Goal: Find specific page/section: Find specific page/section

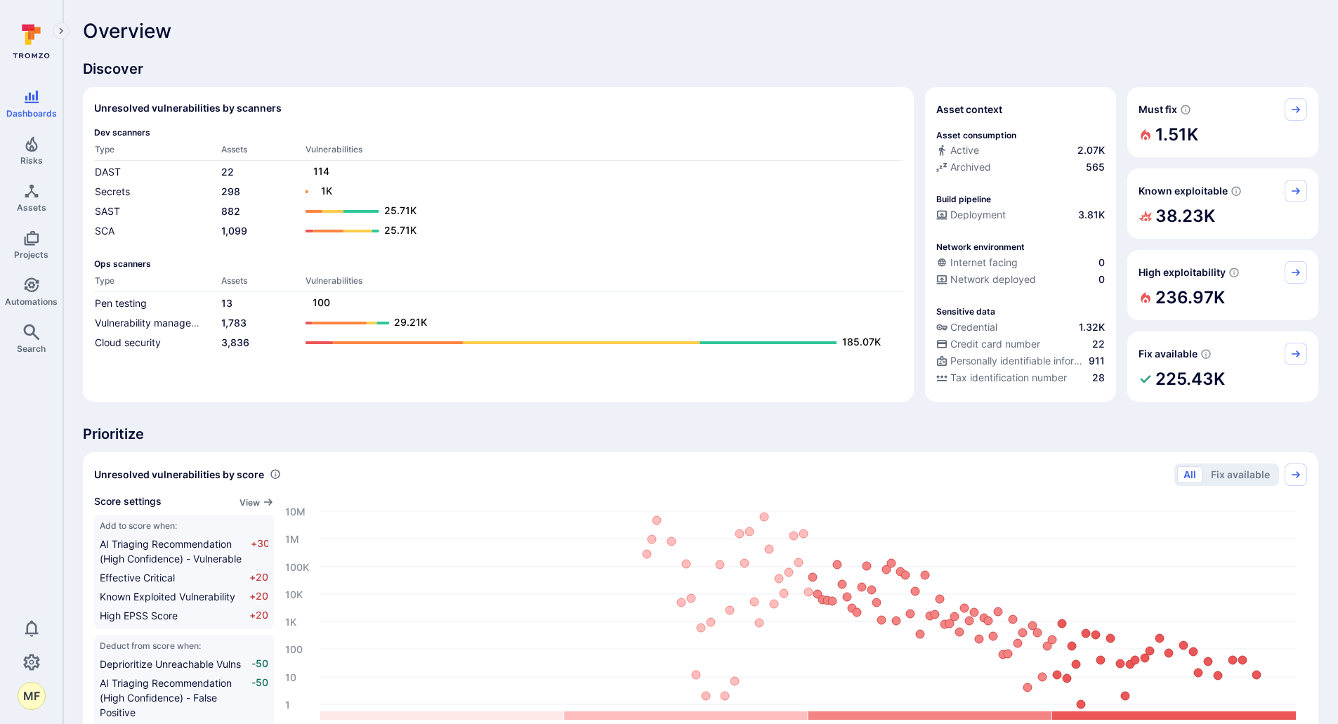
click at [551, 75] on span "Discover" at bounding box center [701, 69] width 1236 height 20
click at [35, 187] on icon "Assets" at bounding box center [31, 191] width 17 height 17
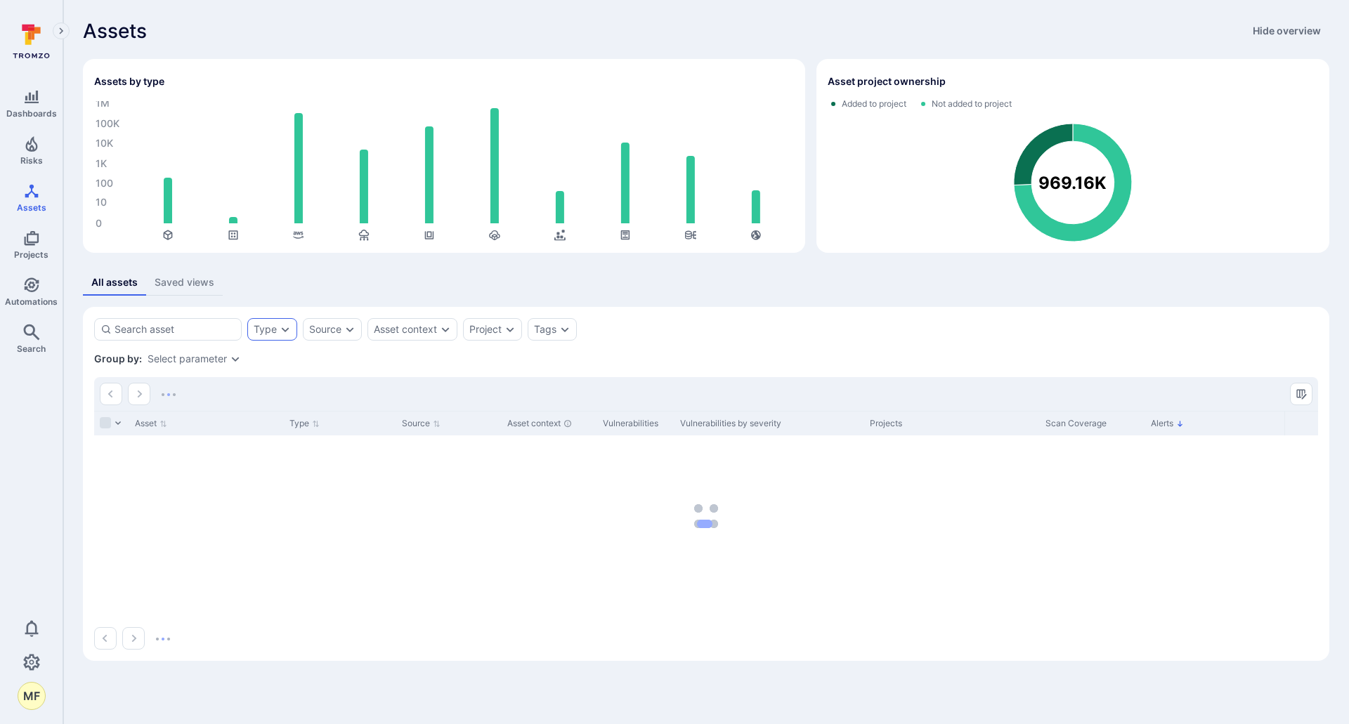
click at [284, 336] on div "Type" at bounding box center [272, 329] width 50 height 22
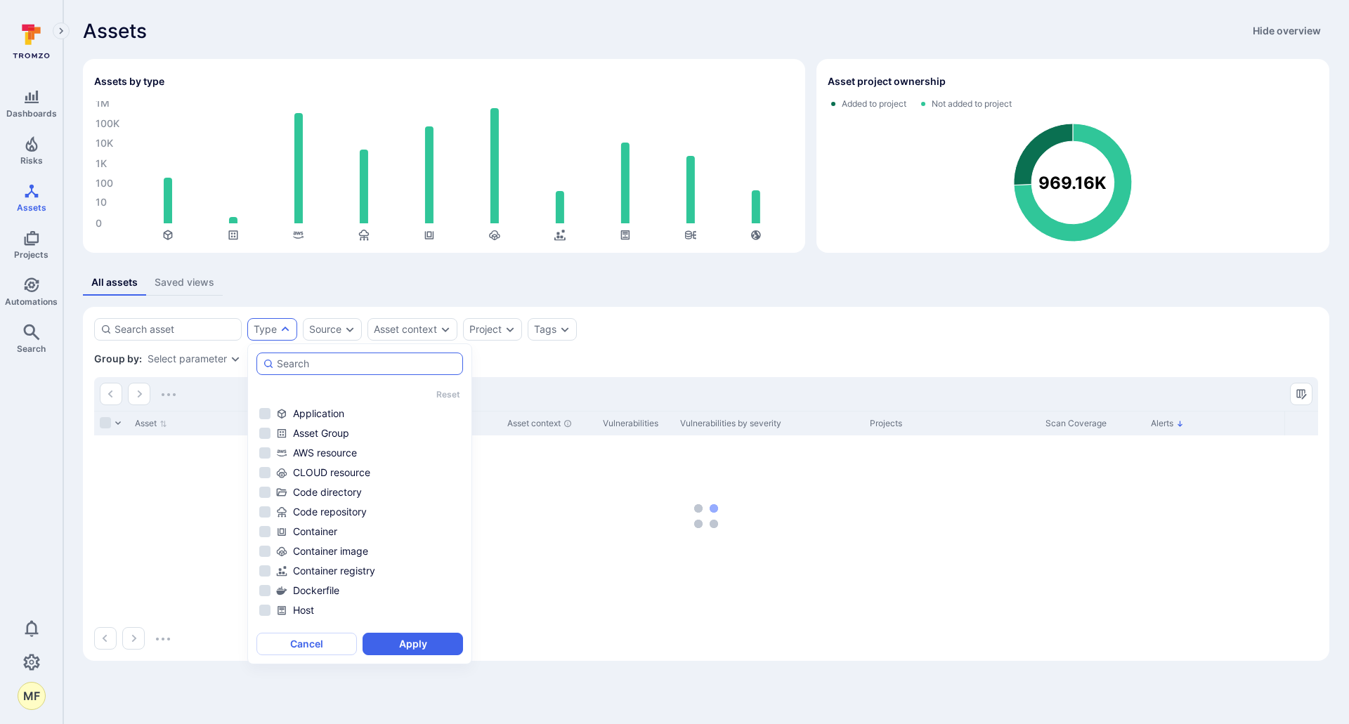
click at [294, 362] on input "autocomplete options" at bounding box center [367, 364] width 180 height 14
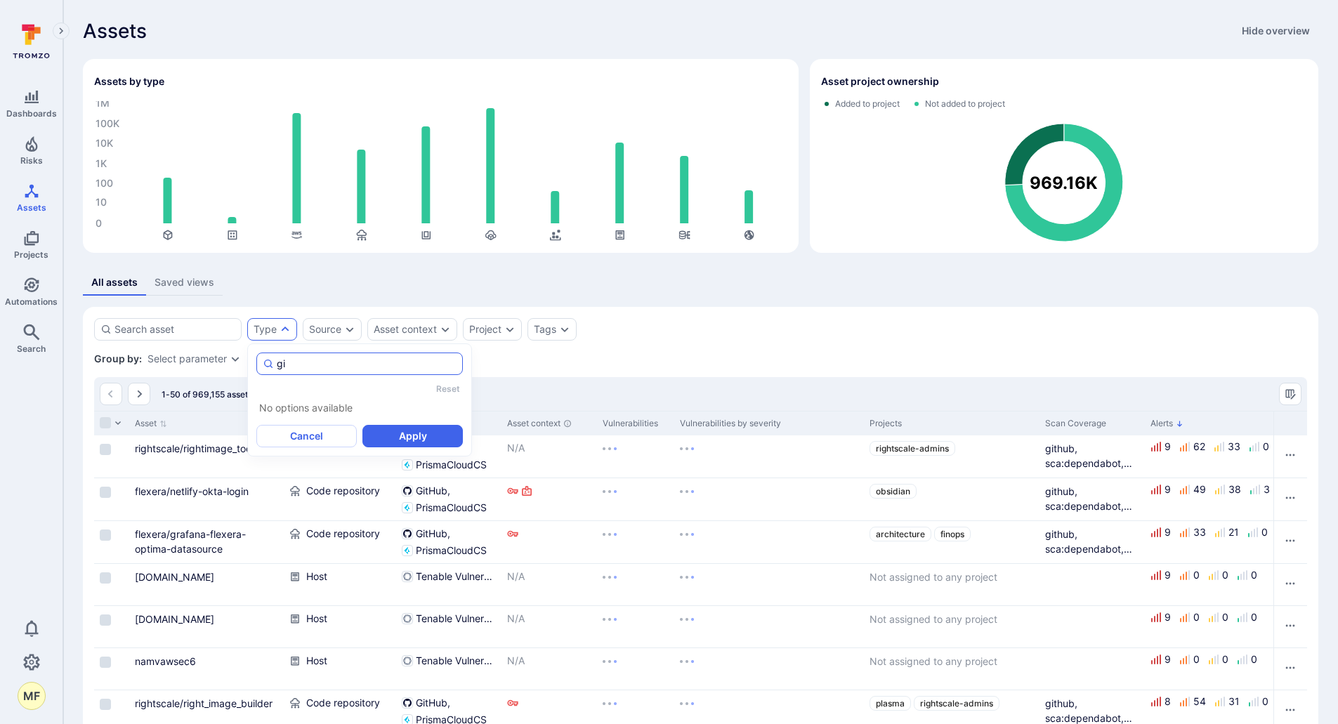
type input "g"
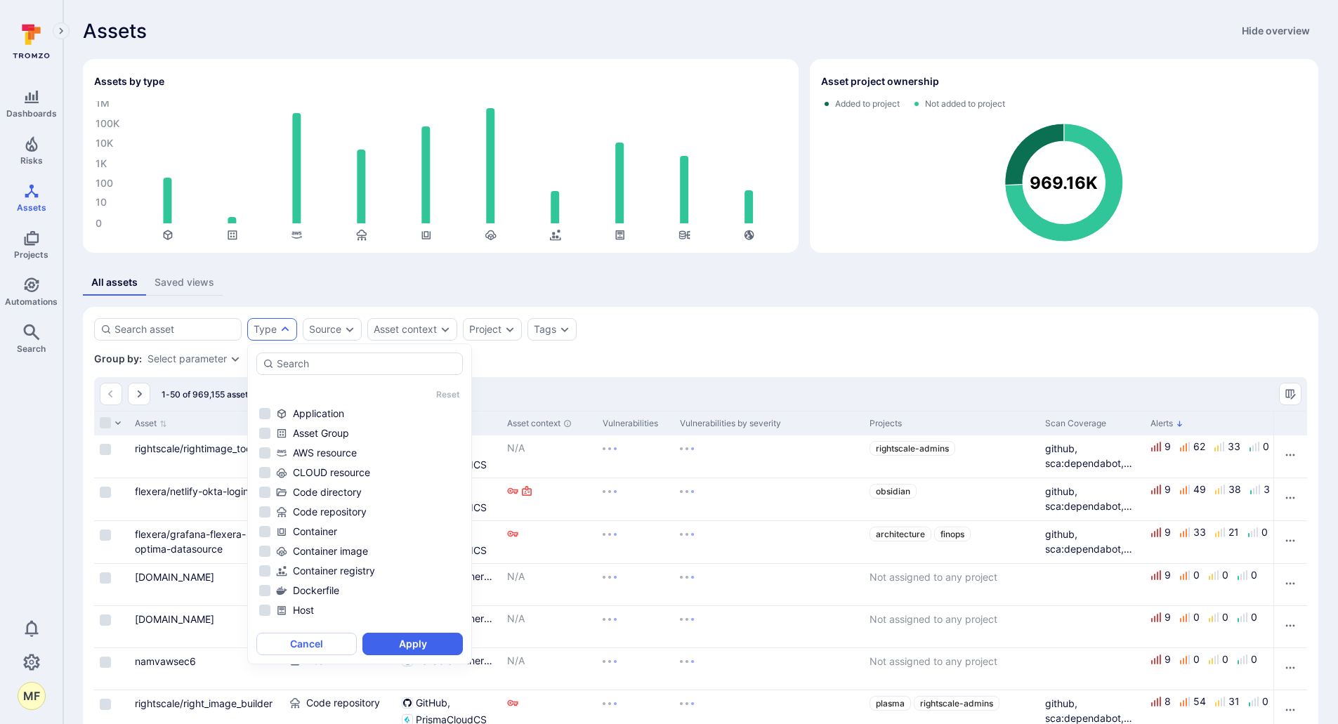
click at [728, 353] on div "Group by: Select parameter" at bounding box center [700, 359] width 1213 height 14
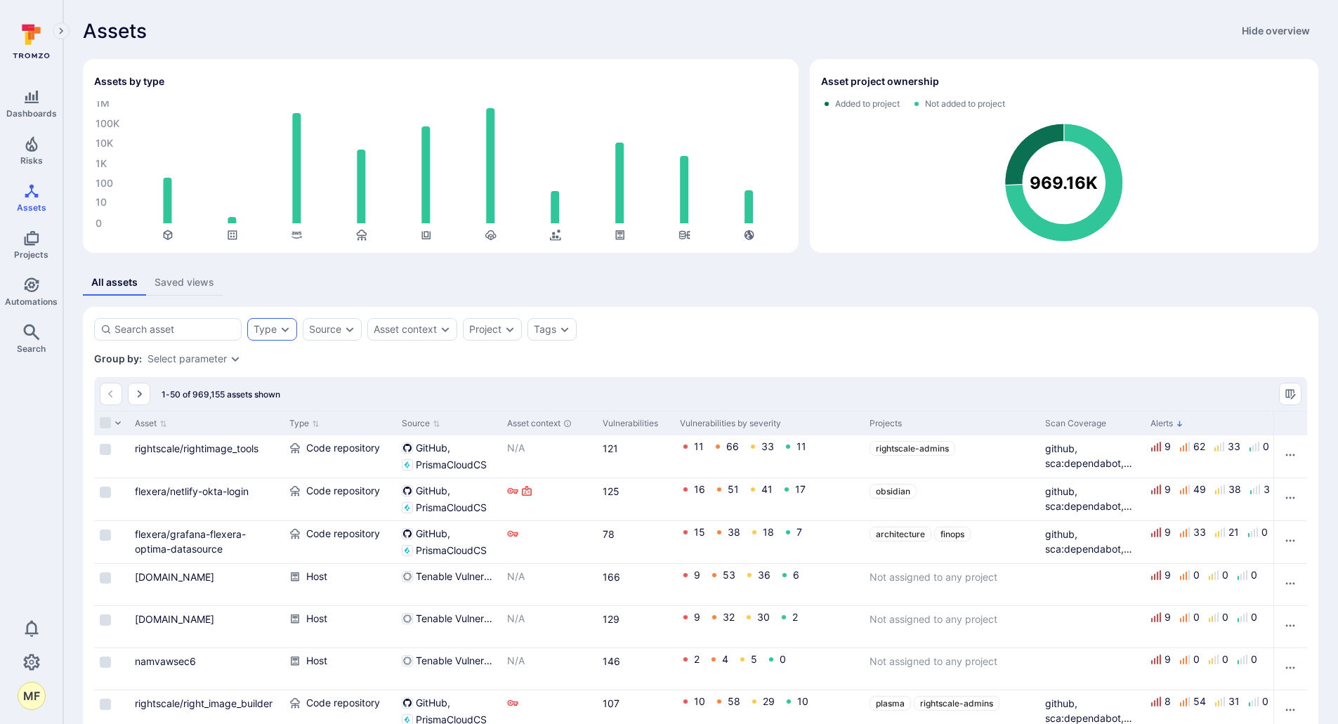
click at [272, 332] on div "Type" at bounding box center [265, 329] width 23 height 11
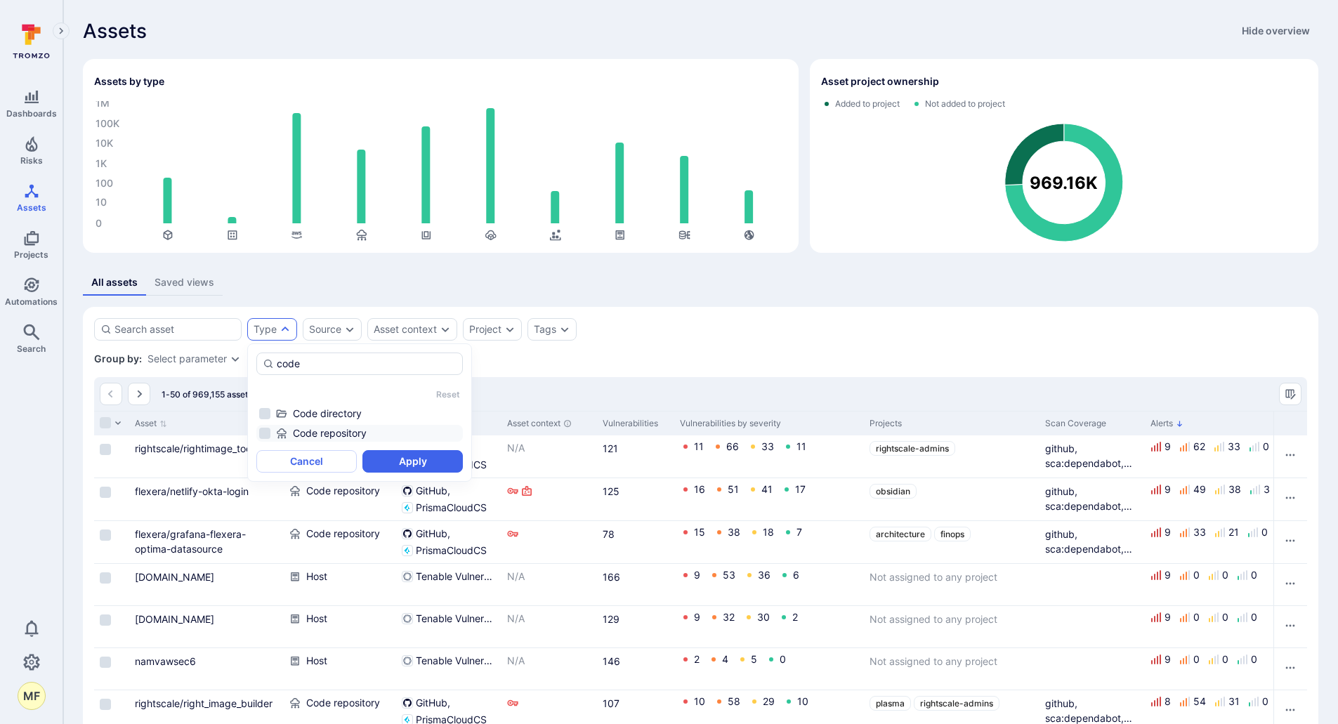
click at [263, 432] on li "Code repository" at bounding box center [359, 433] width 207 height 17
type input "code"
click at [432, 461] on button "Apply" at bounding box center [412, 461] width 100 height 22
